Goal: Information Seeking & Learning: Learn about a topic

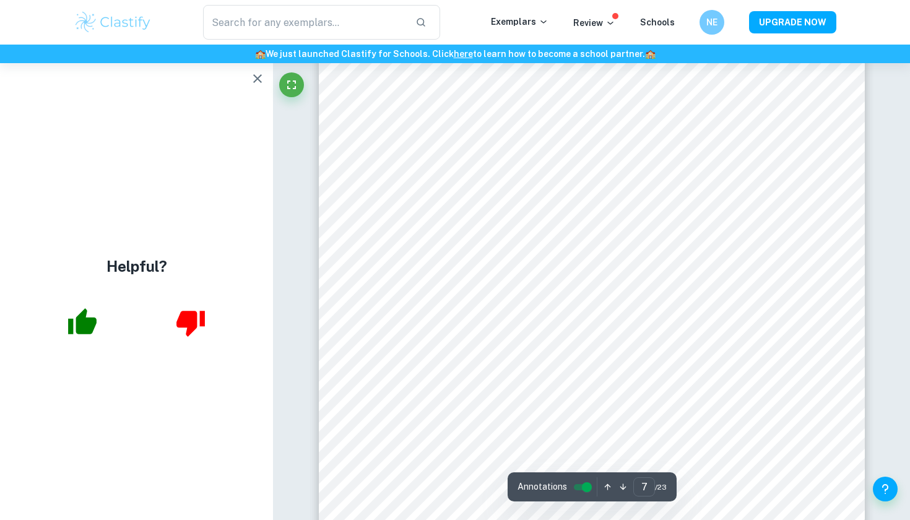
scroll to position [4632, 1]
type input "8"
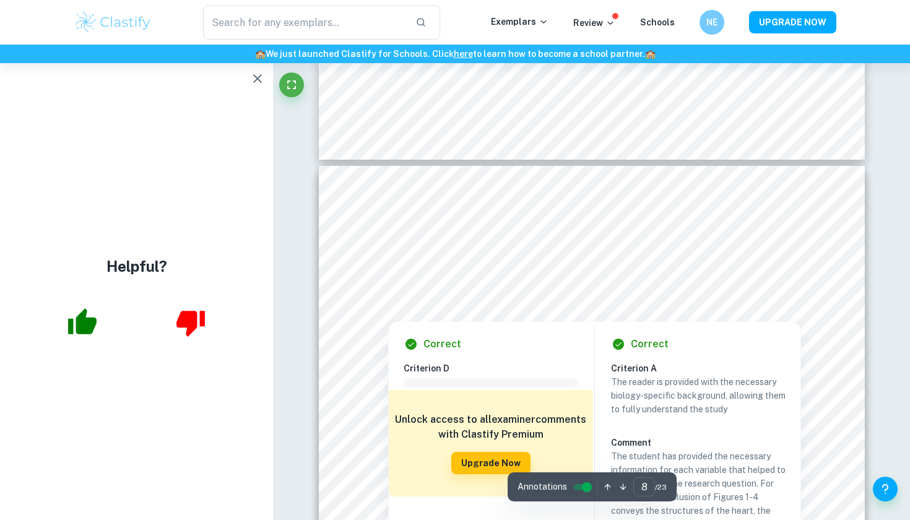
scroll to position [5087, 0]
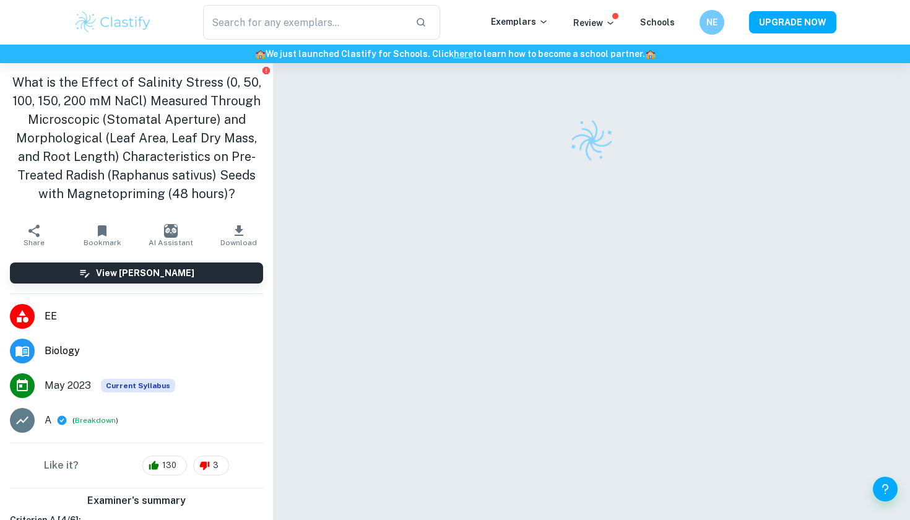
checkbox input "true"
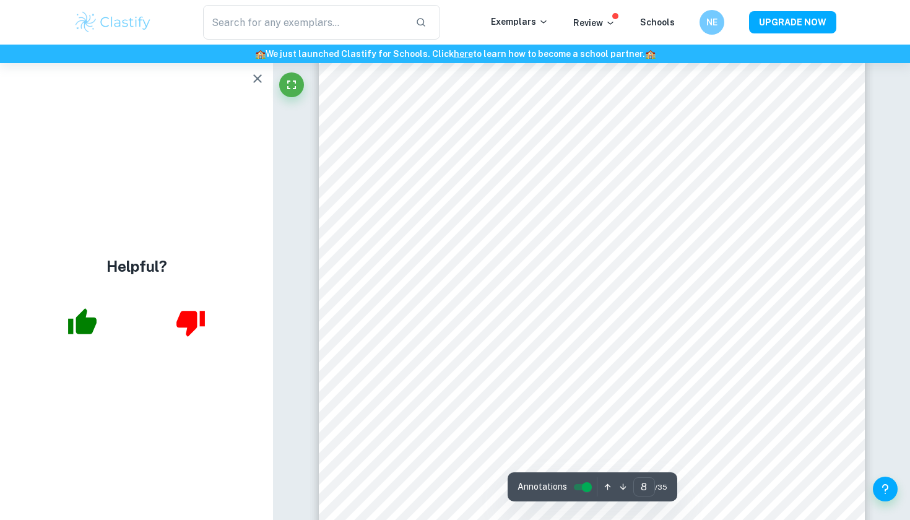
scroll to position [5679, 0]
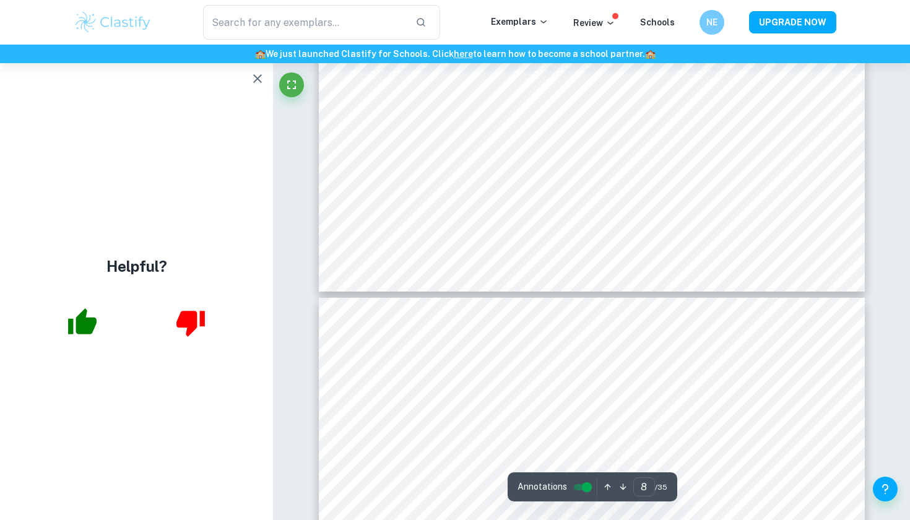
type input "7"
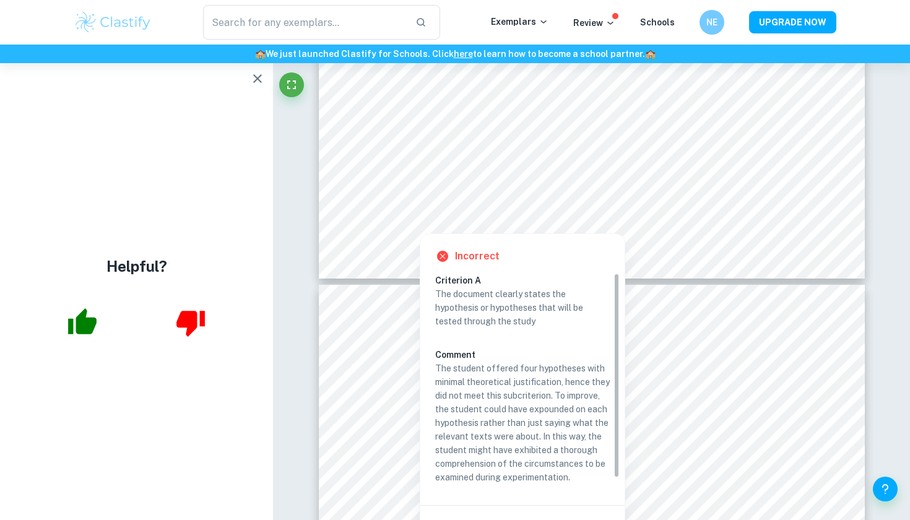
scroll to position [5412, 0]
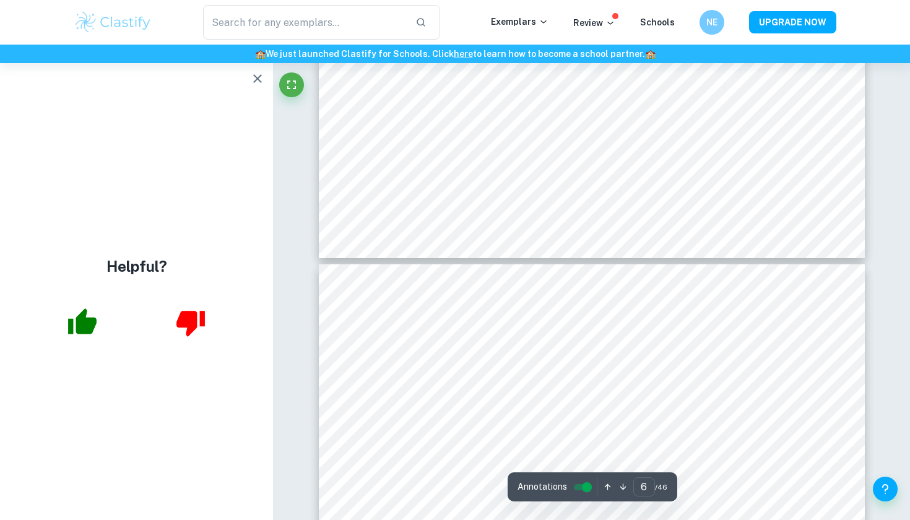
scroll to position [4654, 1]
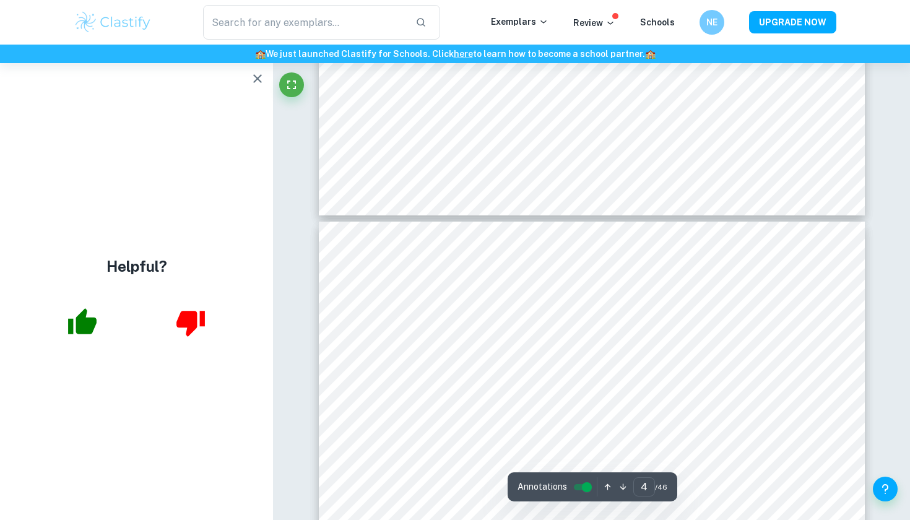
type input "3"
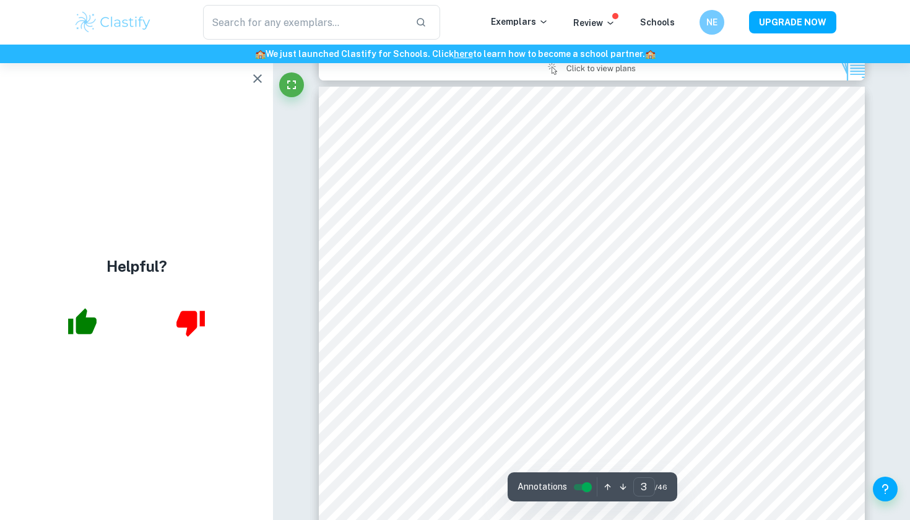
scroll to position [1724, 0]
